Goal: Task Accomplishment & Management: Use online tool/utility

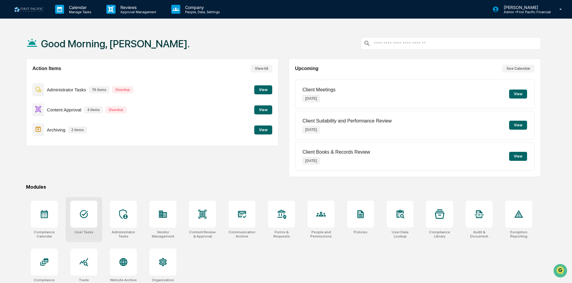
click at [76, 210] on div at bounding box center [83, 214] width 27 height 27
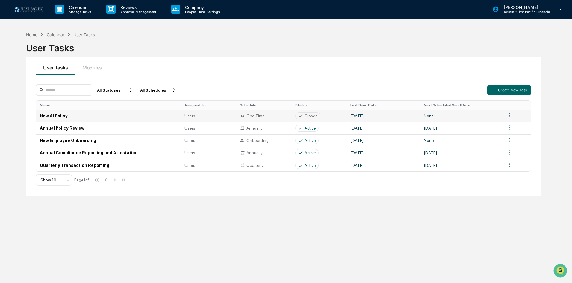
click at [105, 115] on td "New AI Policy" at bounding box center [108, 116] width 145 height 12
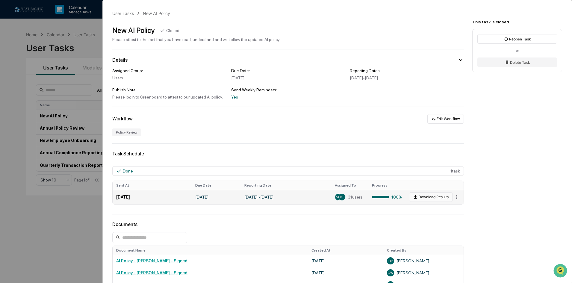
click at [436, 196] on button "Download Results" at bounding box center [430, 197] width 43 height 10
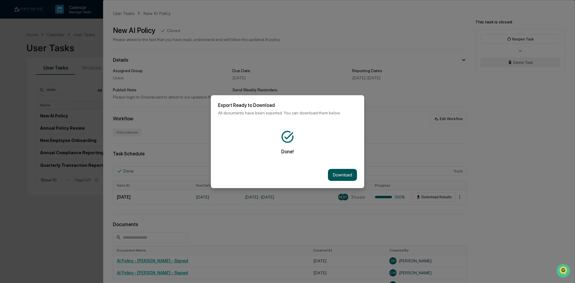
click at [347, 174] on button "Download" at bounding box center [342, 175] width 29 height 12
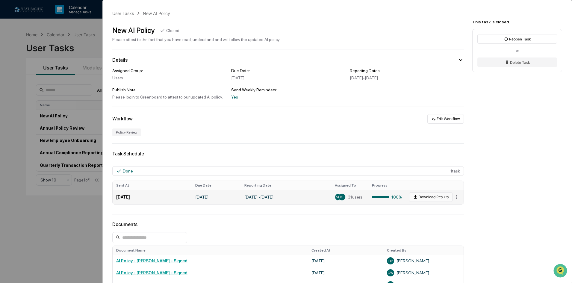
click at [424, 195] on button "Download Results" at bounding box center [430, 197] width 43 height 10
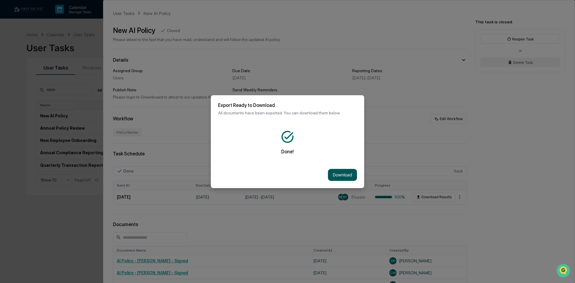
click at [348, 176] on button "Download" at bounding box center [342, 175] width 29 height 12
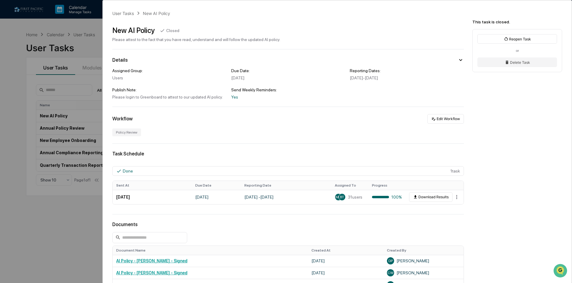
click at [93, 44] on div "User Tasks New AI Policy New AI Policy Closed Please attest to the fact that yo…" at bounding box center [286, 141] width 572 height 283
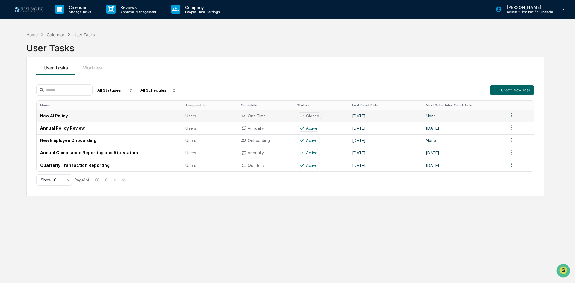
click at [511, 116] on html "Calendar Manage Tasks Reviews Approval Management Company People, Data, Setting…" at bounding box center [287, 141] width 575 height 283
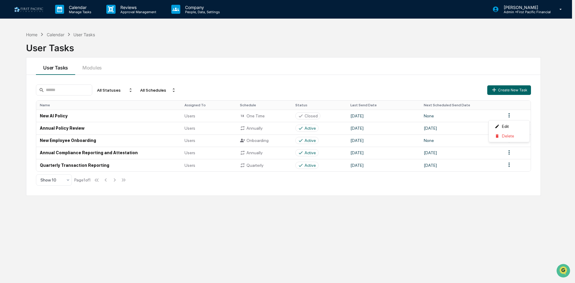
click at [510, 117] on html "Calendar Manage Tasks Reviews Approval Management Company People, Data, Setting…" at bounding box center [287, 141] width 575 height 283
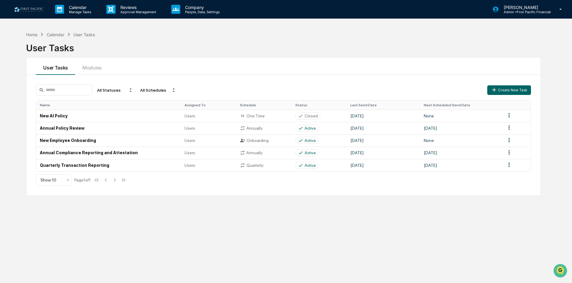
click at [510, 117] on html "Calendar Manage Tasks Reviews Approval Management Company People, Data, Setting…" at bounding box center [286, 141] width 572 height 283
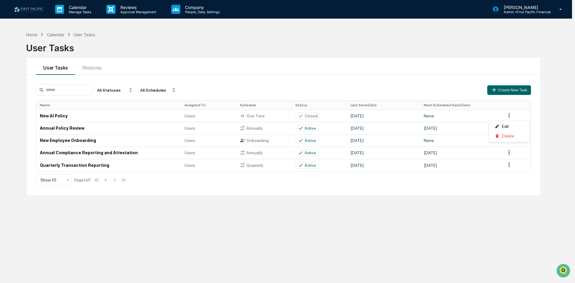
click at [79, 7] on html "Calendar Manage Tasks Reviews Approval Management Company People, Data, Setting…" at bounding box center [287, 141] width 575 height 283
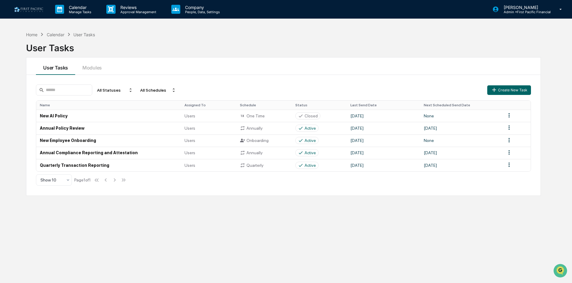
click at [28, 8] on img at bounding box center [28, 10] width 29 height 6
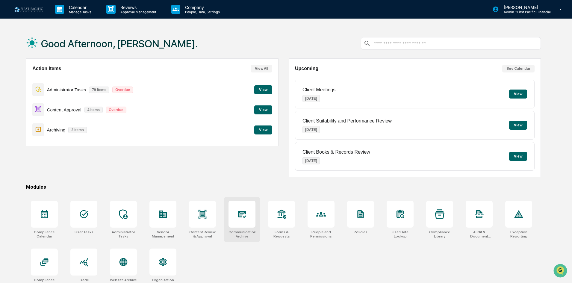
click at [235, 215] on div at bounding box center [242, 214] width 27 height 27
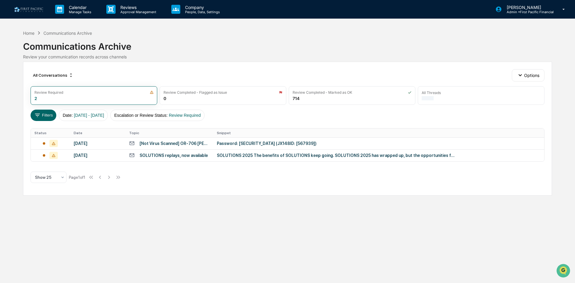
click at [167, 145] on div "[Not Virus Scanned] OR-706 [PERSON_NAME]" at bounding box center [175, 143] width 70 height 5
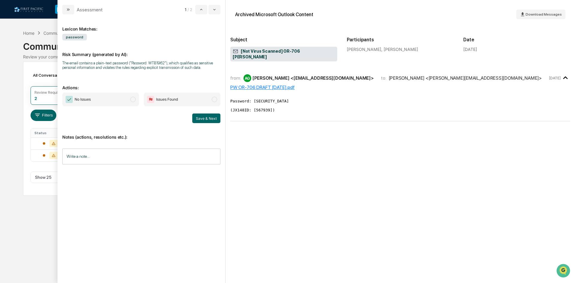
click at [120, 97] on span "No Issues" at bounding box center [100, 100] width 77 height 14
click at [210, 120] on button "Save & Next" at bounding box center [206, 119] width 28 height 10
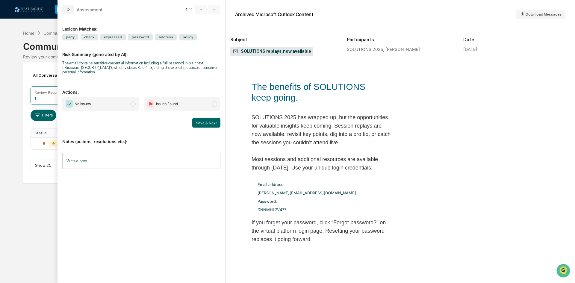
scroll to position [300, 0]
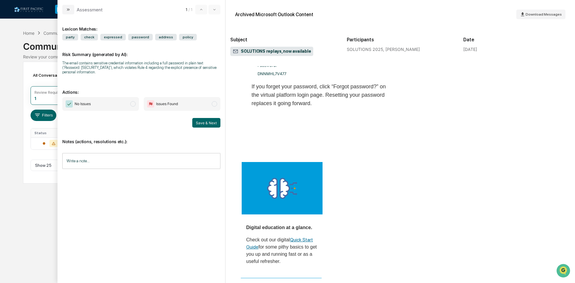
click at [93, 105] on span "No Issues" at bounding box center [100, 104] width 77 height 14
click at [212, 125] on button "Save & Next" at bounding box center [206, 123] width 28 height 10
